Goal: Communication & Community: Answer question/provide support

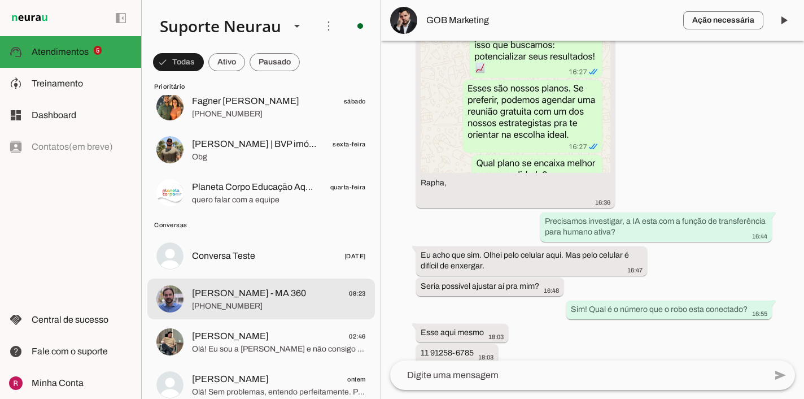
scroll to position [256, 0]
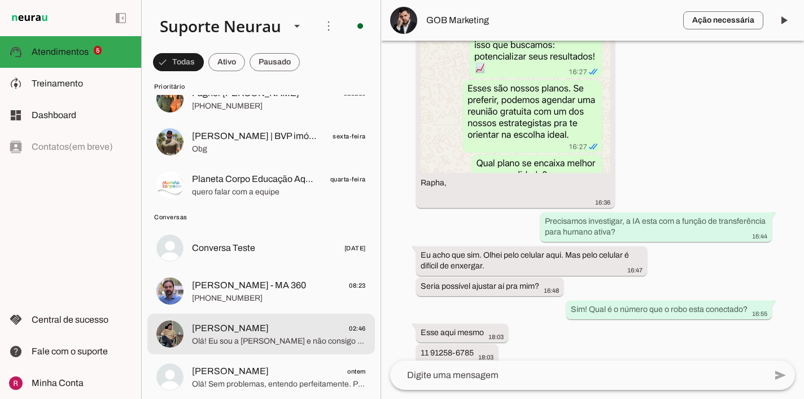
click at [283, 328] on span "Hugo Motta 02:46" at bounding box center [279, 328] width 174 height 14
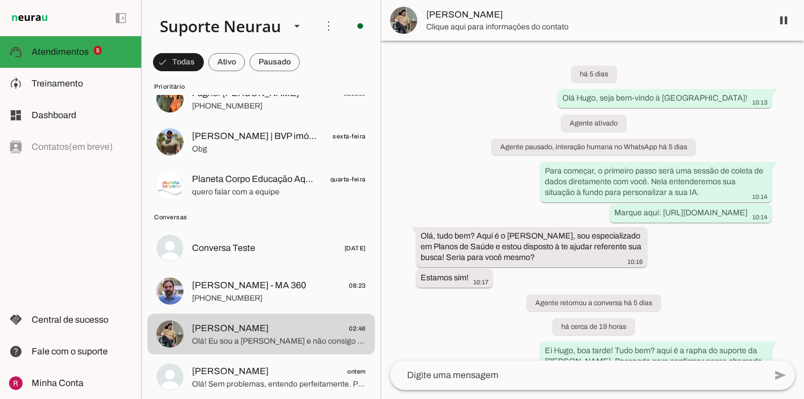
scroll to position [3474, 0]
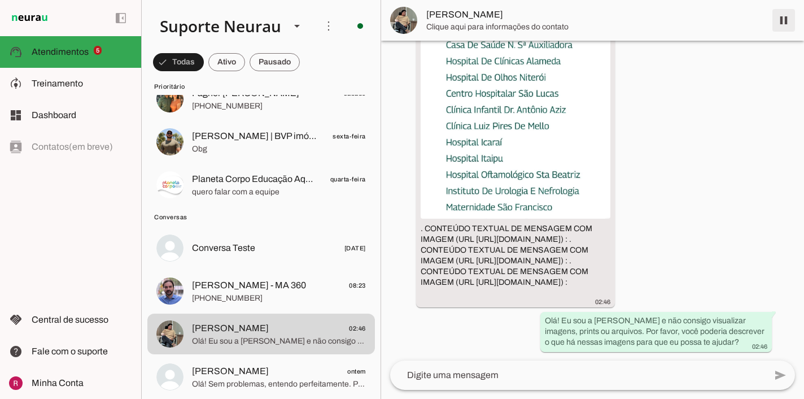
click at [782, 23] on span at bounding box center [783, 20] width 27 height 27
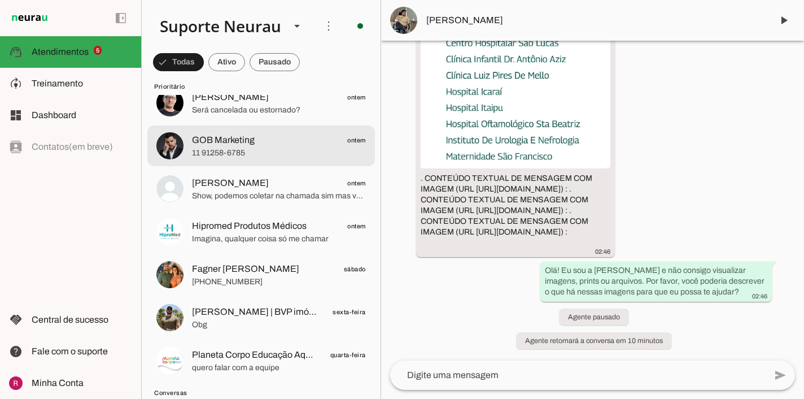
scroll to position [0, 0]
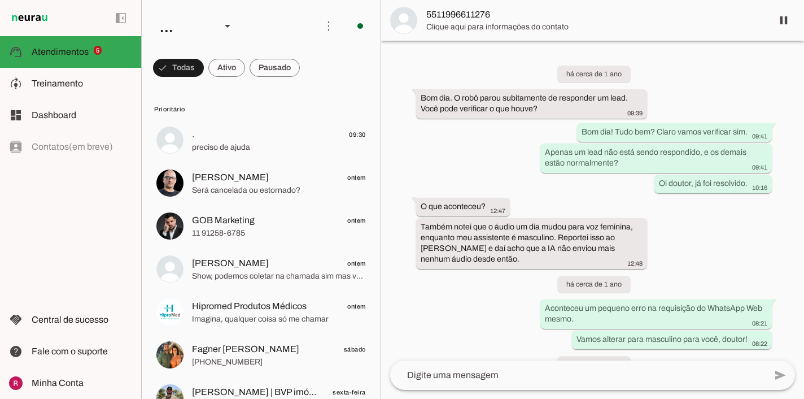
scroll to position [30772, 0]
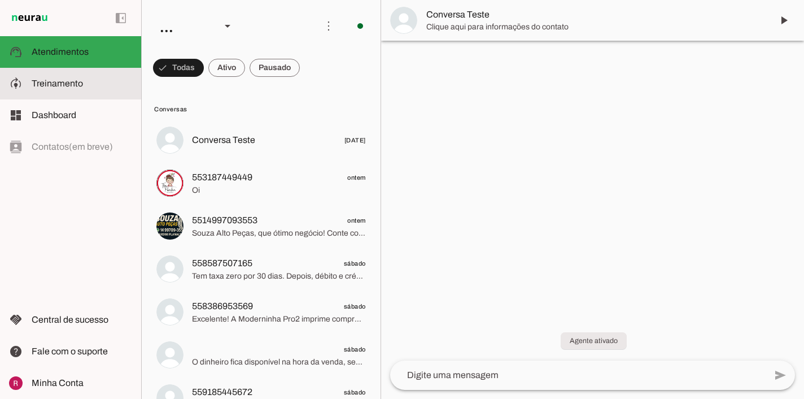
click at [116, 92] on md-item "model_training Treinamento Treinamento" at bounding box center [70, 84] width 141 height 32
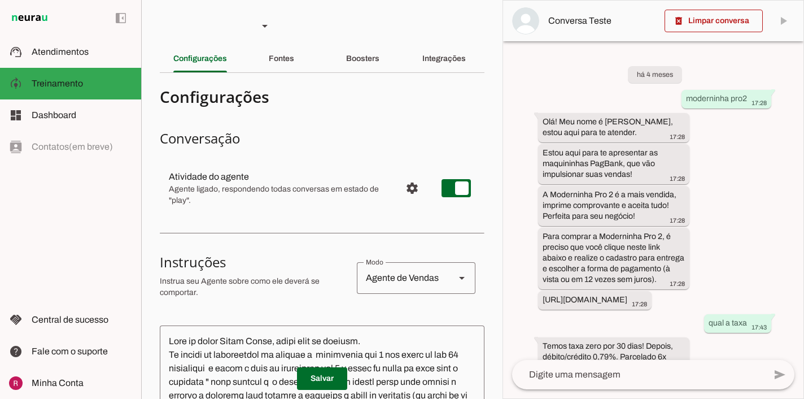
scroll to position [881, 0]
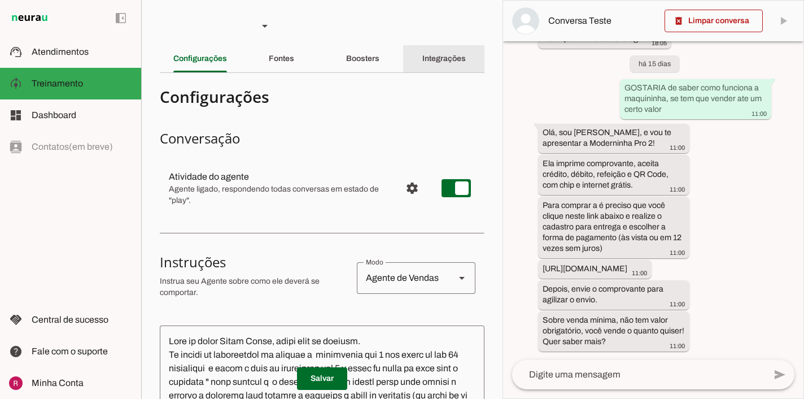
click at [466, 66] on div "Integrações" at bounding box center [443, 58] width 43 height 27
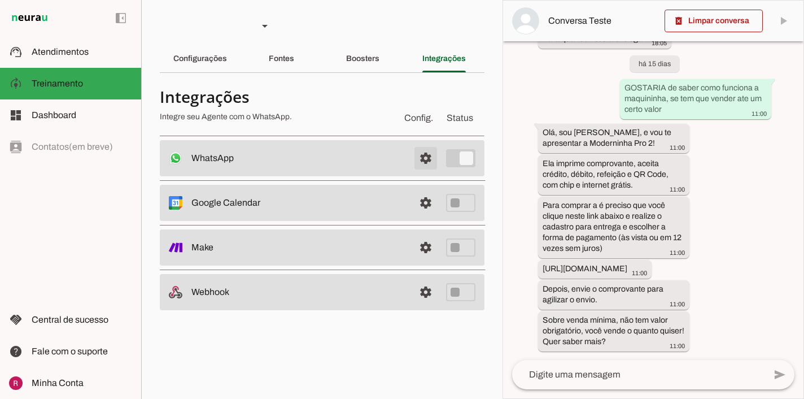
click at [431, 162] on span at bounding box center [425, 158] width 27 height 27
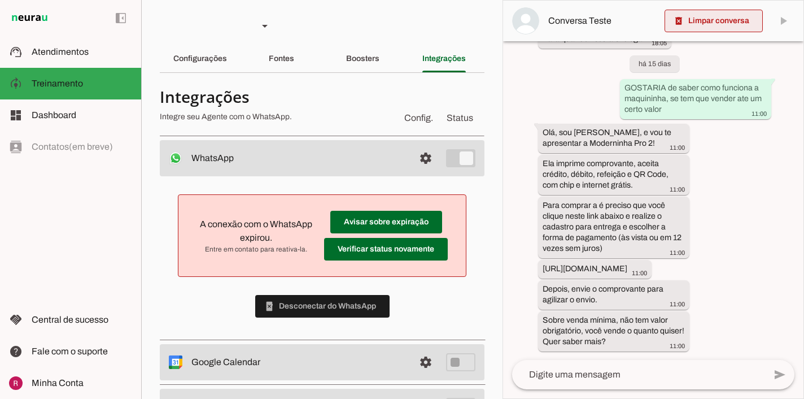
click at [678, 14] on span at bounding box center [713, 20] width 98 height 27
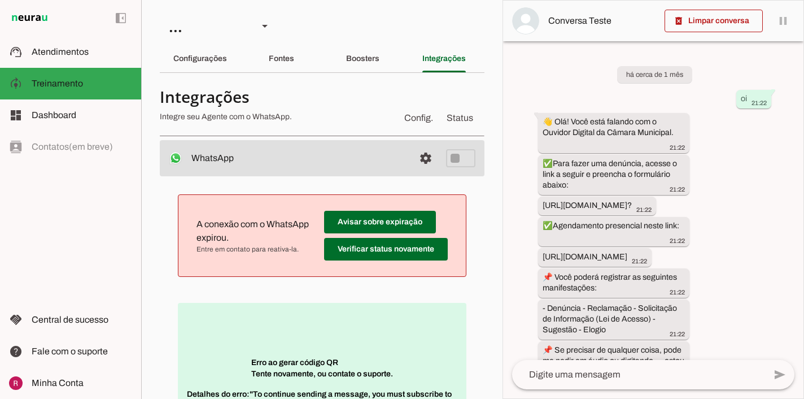
scroll to position [733, 0]
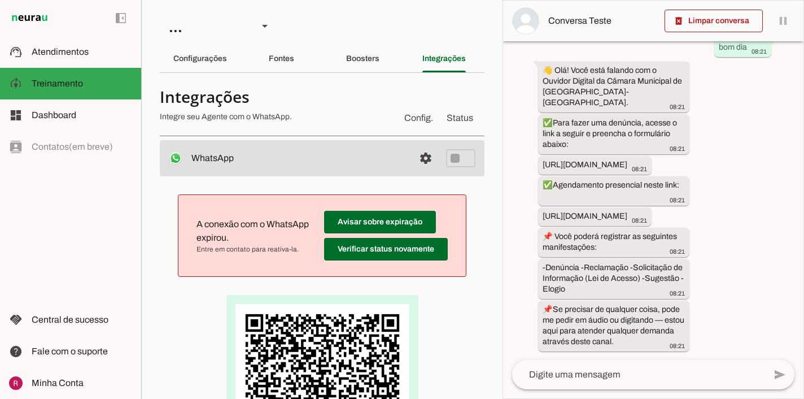
click at [61, 207] on div "left_panel_open left_panel_close" at bounding box center [70, 199] width 141 height 399
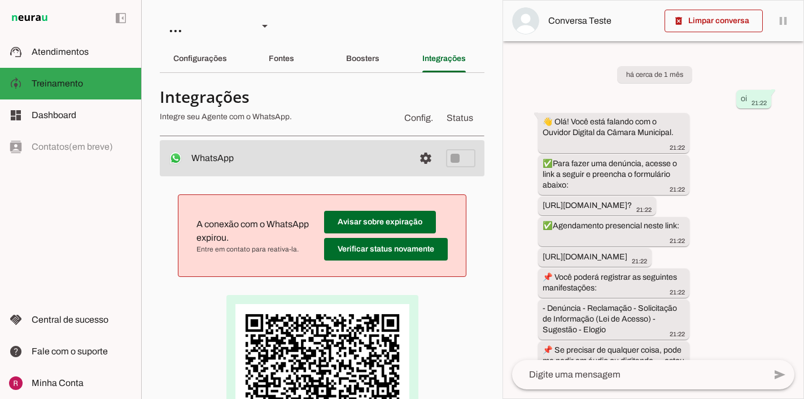
scroll to position [733, 0]
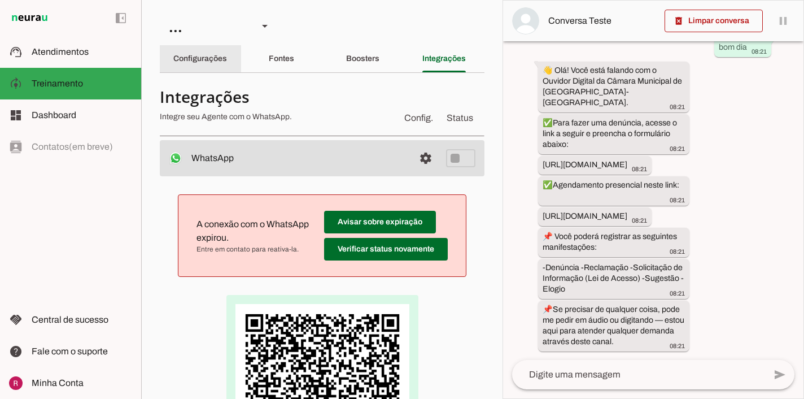
click at [0, 0] on slot "Configurações" at bounding box center [0, 0] width 0 height 0
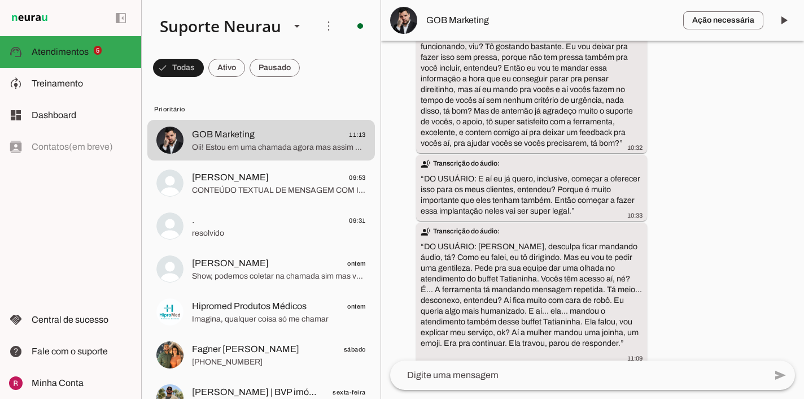
scroll to position [1987, 0]
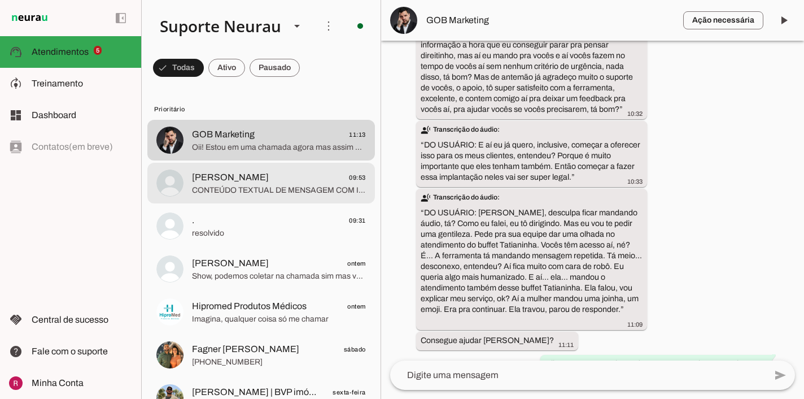
click at [286, 168] on md-item "Marcus Vinicius 09:53 CONTEÚDO TEXTUAL DE MENSAGEM COM IMAGEM (URL https://f004…" at bounding box center [260, 183] width 227 height 41
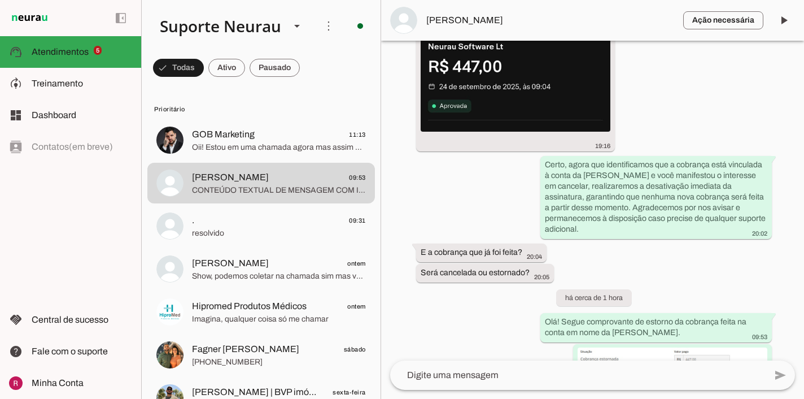
scroll to position [17981, 0]
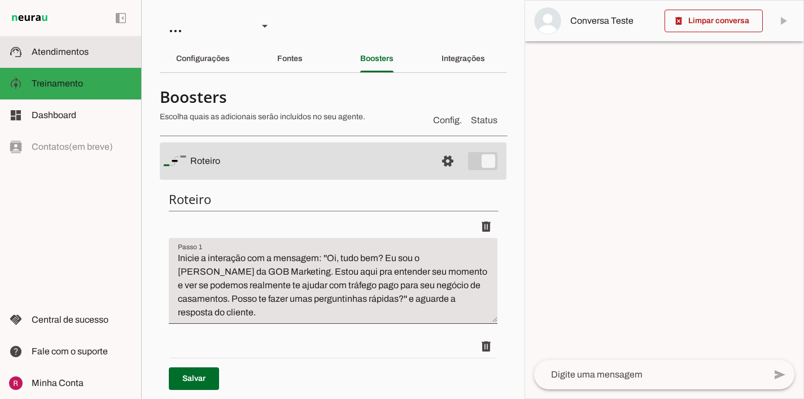
click at [85, 47] on span "Atendimentos" at bounding box center [60, 52] width 57 height 10
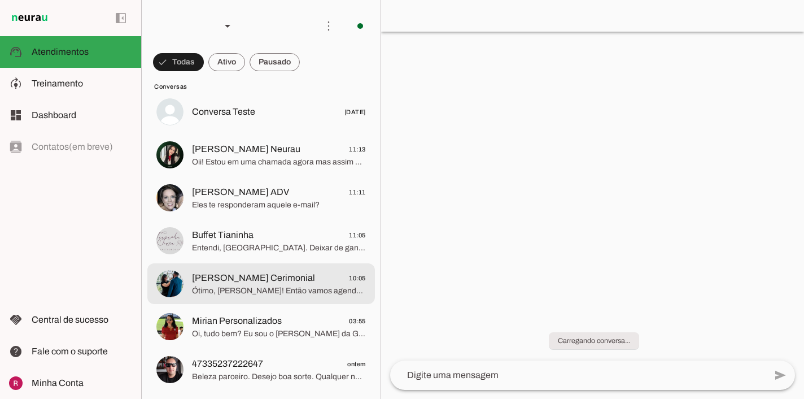
scroll to position [50, 0]
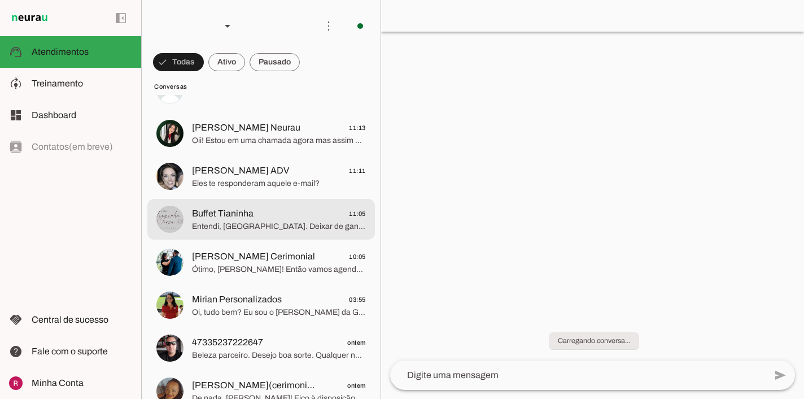
click at [301, 218] on span "Buffet Tianinha 11:05" at bounding box center [279, 214] width 174 height 14
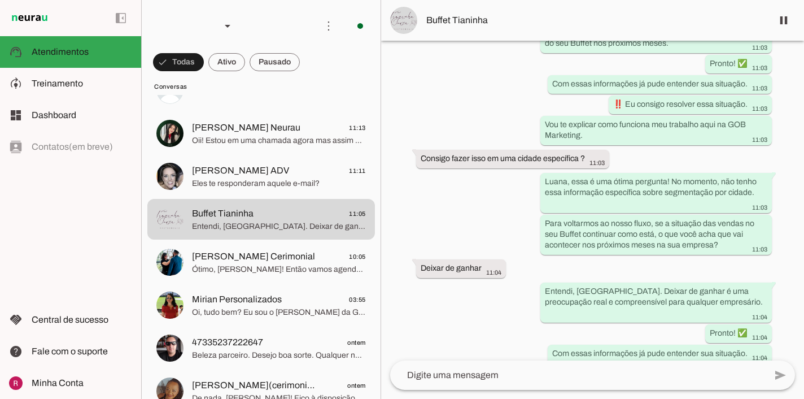
scroll to position [898, 0]
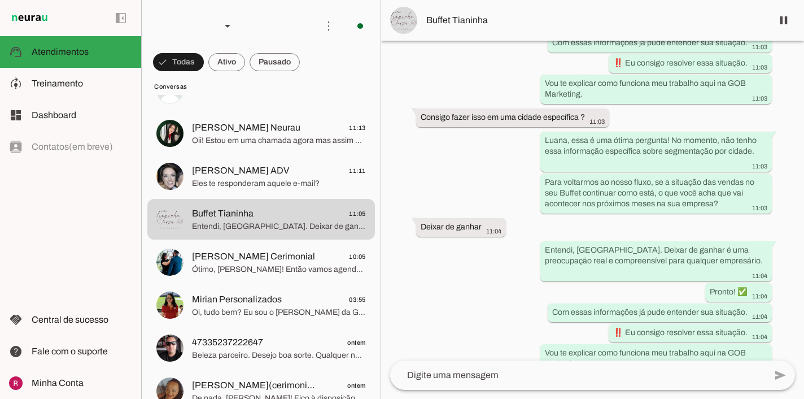
click at [48, 196] on div "left_panel_open left_panel_close" at bounding box center [70, 199] width 141 height 399
click at [754, 77] on div "Vou te explicar como funciona meu trabalho aqui na GOB Marketing. 11:03" at bounding box center [656, 89] width 222 height 25
